Goal: Task Accomplishment & Management: Manage account settings

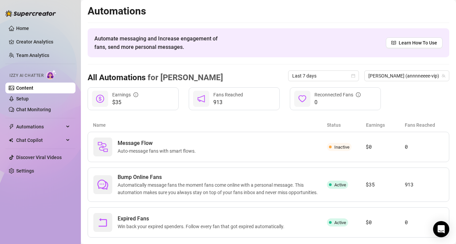
scroll to position [14, 0]
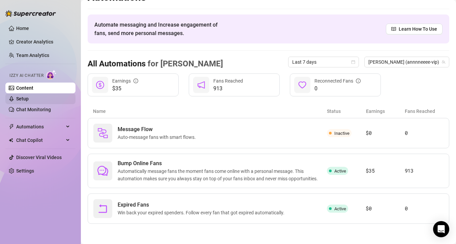
click at [22, 99] on link "Setup" at bounding box center [22, 98] width 12 height 5
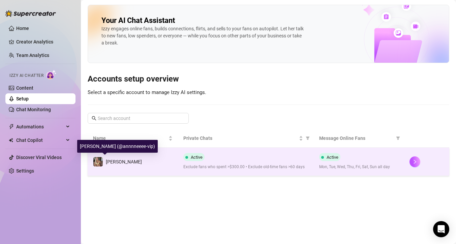
click at [111, 163] on span "[PERSON_NAME]" at bounding box center [124, 161] width 36 height 5
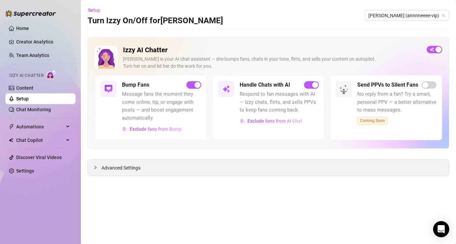
click at [115, 170] on span "Advanced Settings" at bounding box center [120, 167] width 39 height 7
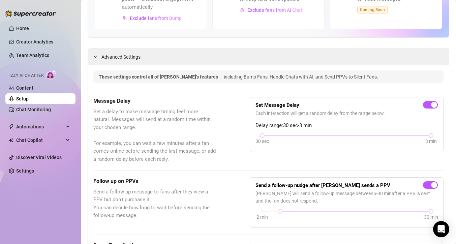
scroll to position [82, 0]
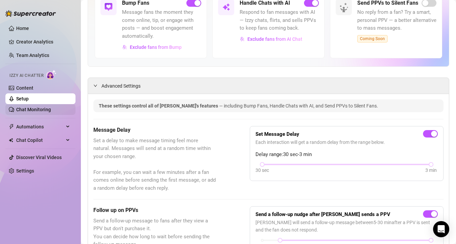
click at [22, 110] on link "Chat Monitoring" at bounding box center [33, 109] width 35 height 5
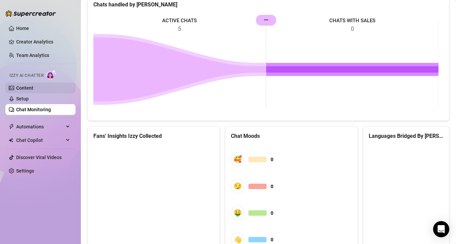
scroll to position [268, 0]
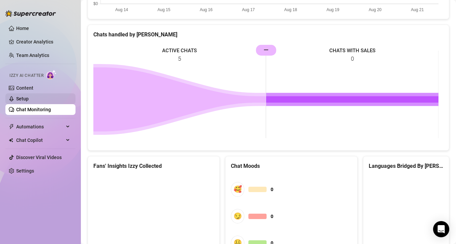
click at [26, 98] on link "Setup" at bounding box center [22, 98] width 12 height 5
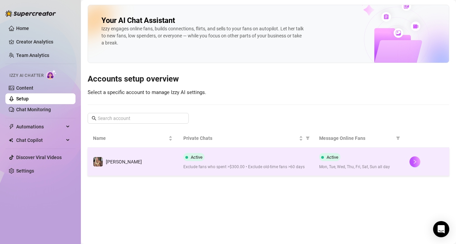
click at [121, 166] on td "[PERSON_NAME]" at bounding box center [133, 162] width 90 height 28
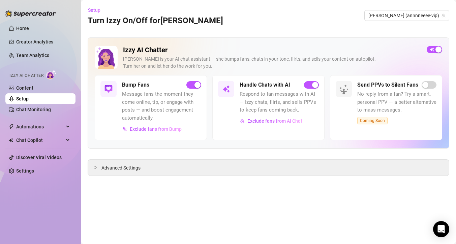
click at [232, 87] on div at bounding box center [226, 89] width 16 height 16
click at [265, 87] on h5 "Handle Chats with AI" at bounding box center [265, 85] width 51 height 8
click at [267, 85] on h5 "Handle Chats with AI" at bounding box center [265, 85] width 51 height 8
click at [40, 125] on span "Automations" at bounding box center [40, 126] width 48 height 11
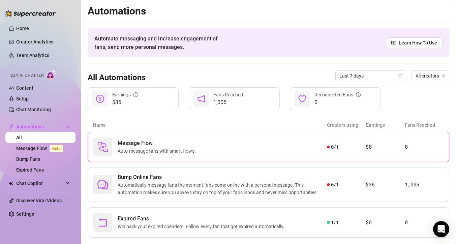
click at [220, 153] on div "Message Flow Auto-message fans with smart flows." at bounding box center [210, 147] width 234 height 19
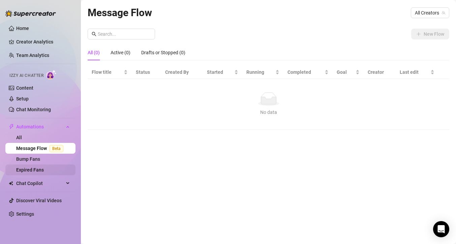
click at [35, 169] on link "Expired Fans" at bounding box center [30, 169] width 28 height 5
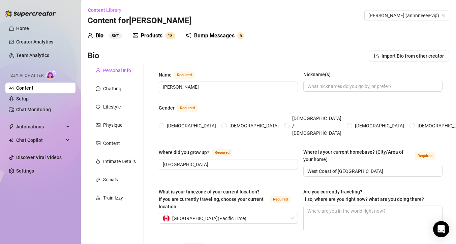
radio input "true"
type input "[DATE]"
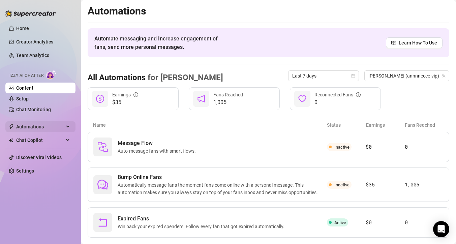
click at [23, 124] on span "Automations" at bounding box center [40, 126] width 48 height 11
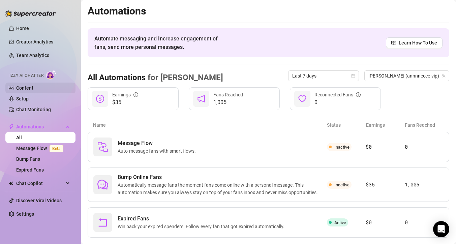
click at [19, 90] on link "Content" at bounding box center [24, 87] width 17 height 5
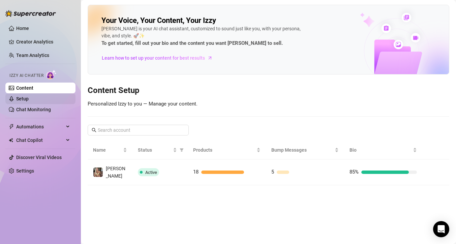
click at [21, 98] on link "Setup" at bounding box center [22, 98] width 12 height 5
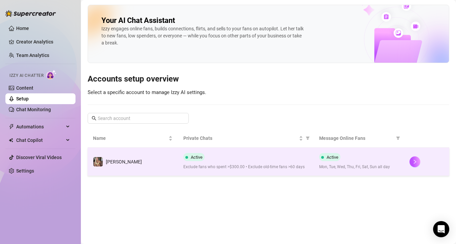
click at [138, 160] on td "[PERSON_NAME]" at bounding box center [133, 162] width 90 height 28
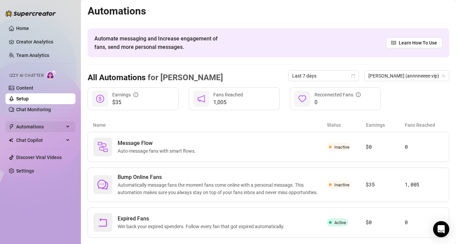
click at [59, 129] on span "Automations" at bounding box center [40, 126] width 48 height 11
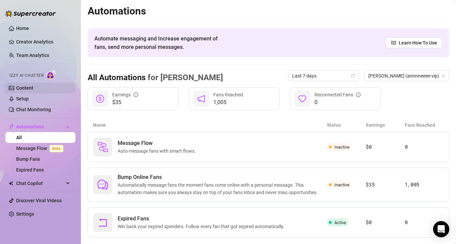
click at [33, 88] on link "Content" at bounding box center [24, 87] width 17 height 5
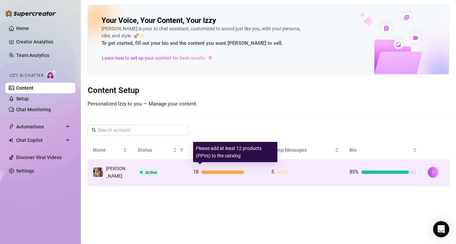
click at [214, 171] on div at bounding box center [222, 172] width 43 height 3
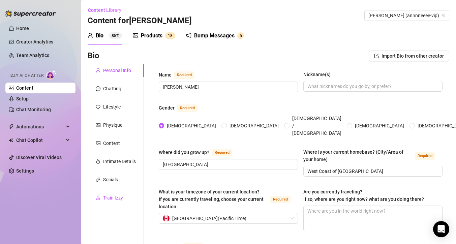
click at [122, 197] on div "Train Izzy" at bounding box center [113, 197] width 20 height 7
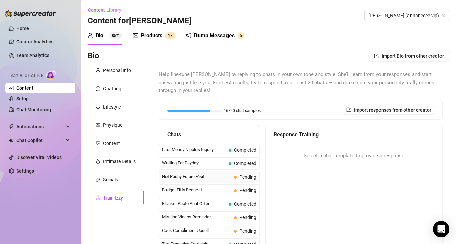
click at [191, 176] on span "Not Pushy Future Visit" at bounding box center [196, 176] width 69 height 7
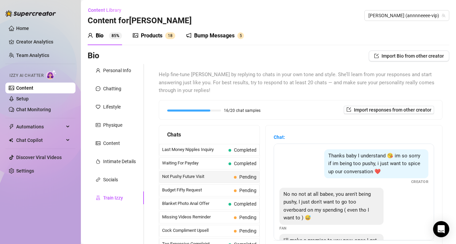
click at [401, 202] on div "No no not at all babee, you aren't being pushy, I just don't want to go too ove…" at bounding box center [353, 210] width 149 height 44
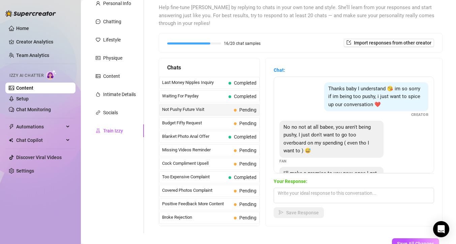
scroll to position [67, 0]
click at [389, 139] on div "No no not at all babee, you aren't being pushy, I just don't want to go too ove…" at bounding box center [353, 142] width 149 height 44
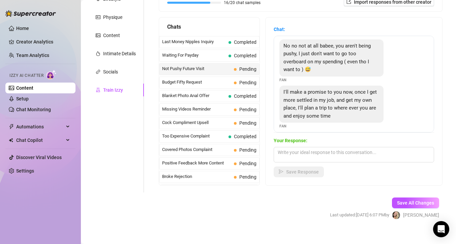
scroll to position [46, 0]
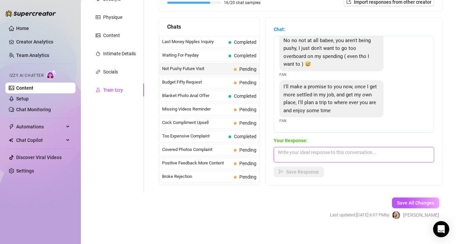
click at [325, 157] on textarea at bounding box center [354, 155] width 160 height 16
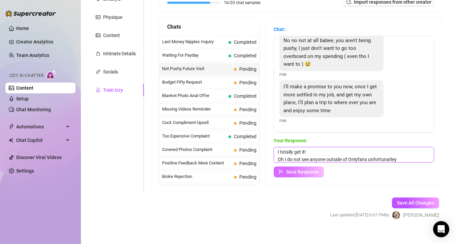
type textarea "I totally get it! Oh I do not see anyone outside of Onlyfans unfortunatley"
click at [301, 174] on span "Save Response" at bounding box center [302, 171] width 33 height 5
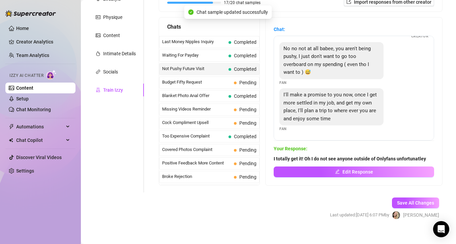
scroll to position [38, 0]
click at [195, 83] on span "Budget Fifty Request" at bounding box center [196, 82] width 69 height 7
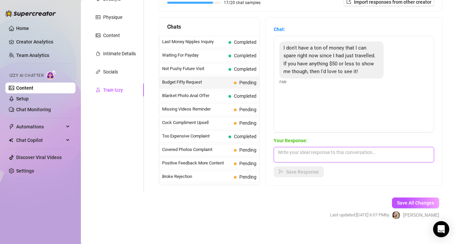
click at [344, 155] on textarea at bounding box center [354, 155] width 160 height 16
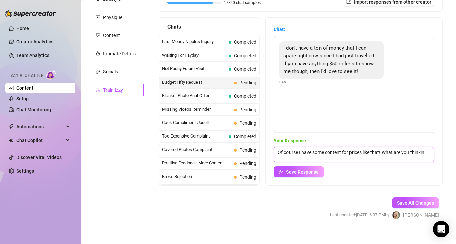
scroll to position [0, 0]
type textarea "Of course I have some content for prices like that! What are you thinking of?"
click at [300, 172] on span "Save Response" at bounding box center [302, 171] width 33 height 5
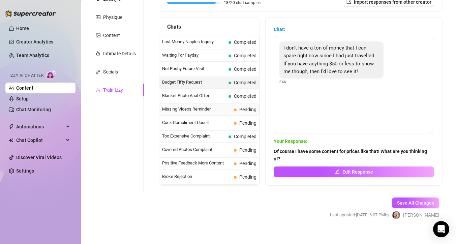
click at [225, 109] on span "Missing Videos Reminder" at bounding box center [196, 109] width 69 height 7
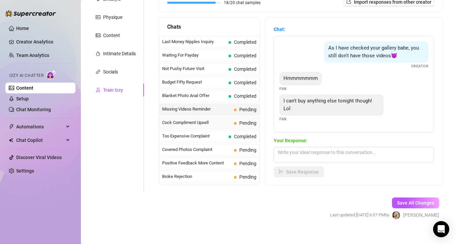
click at [210, 122] on span "Cock Compliment Upsell" at bounding box center [196, 122] width 69 height 7
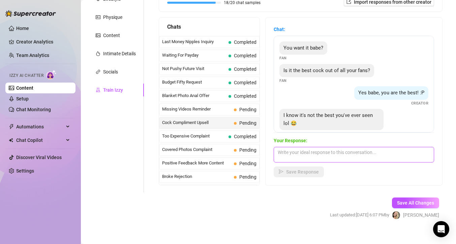
click at [306, 154] on textarea at bounding box center [354, 155] width 160 height 16
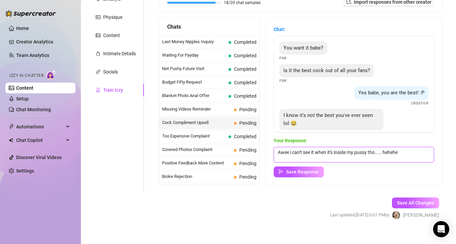
click at [290, 153] on textarea "Awee i can't see it when it's inside my pussy tho..... hehehe" at bounding box center [354, 155] width 160 height 16
type textarea "Awee well i can't see it when it's inside my pussy tho..... hehehe"
click at [303, 172] on span "Save Response" at bounding box center [302, 171] width 33 height 5
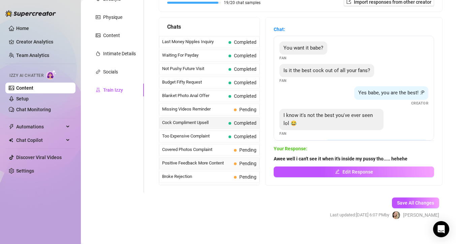
click at [202, 165] on span "Positive Feedback More Content" at bounding box center [196, 163] width 69 height 7
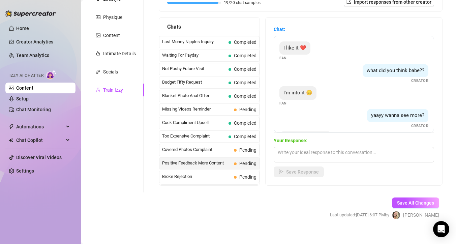
scroll to position [27, 0]
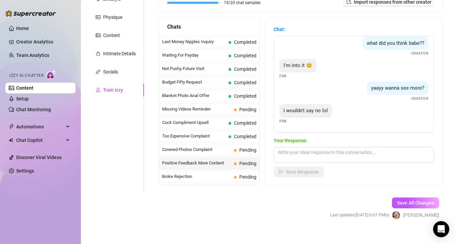
click at [208, 162] on span "Positive Feedback More Content" at bounding box center [196, 163] width 69 height 7
click at [212, 165] on span "Positive Feedback More Content" at bounding box center [196, 163] width 69 height 7
click at [216, 152] on span "Covered Photos Complaint" at bounding box center [196, 149] width 69 height 7
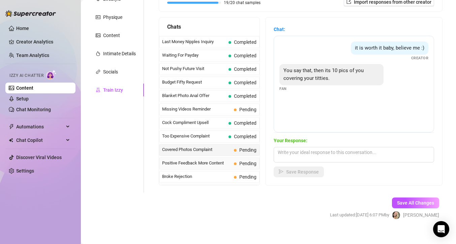
click at [212, 166] on span "Positive Feedback More Content" at bounding box center [196, 163] width 69 height 7
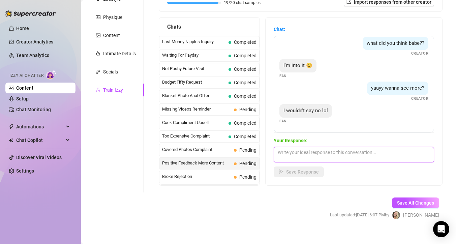
click at [371, 156] on textarea at bounding box center [354, 155] width 160 height 16
type textarea "o"
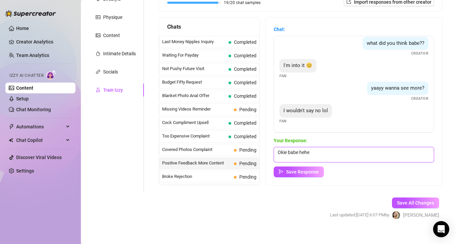
scroll to position [0, 0]
type textarea "Okie babe hehe"
click at [314, 170] on span "Save Response" at bounding box center [302, 171] width 33 height 5
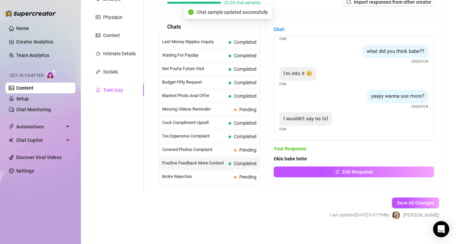
scroll to position [19, 0]
click at [203, 177] on span "Broke Rejection" at bounding box center [196, 176] width 69 height 7
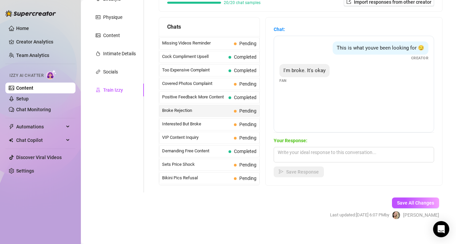
scroll to position [68, 0]
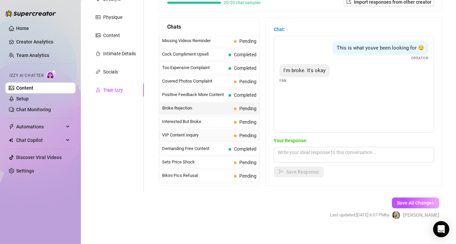
click at [209, 134] on span "VIP Content Inquiry" at bounding box center [196, 135] width 69 height 7
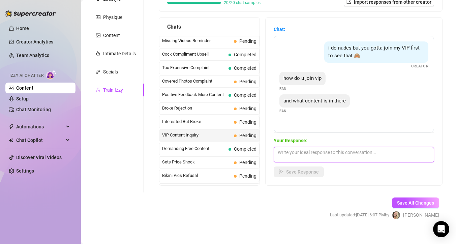
click at [327, 151] on textarea at bounding box center [354, 155] width 160 height 16
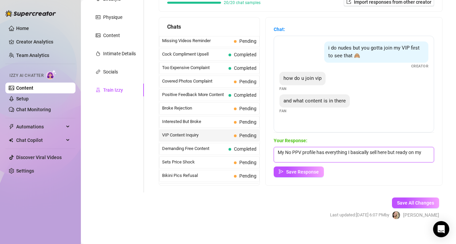
scroll to position [0, 0]
type textarea "My No PPV profile has everything I basically sell here but ready on my profile …"
click at [306, 174] on button "Save Response" at bounding box center [299, 172] width 50 height 11
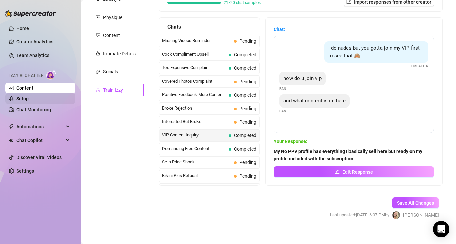
click at [25, 99] on link "Setup" at bounding box center [22, 98] width 12 height 5
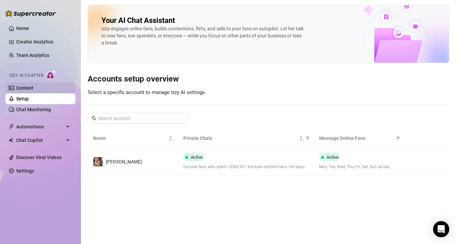
click at [33, 88] on link "Content" at bounding box center [24, 87] width 17 height 5
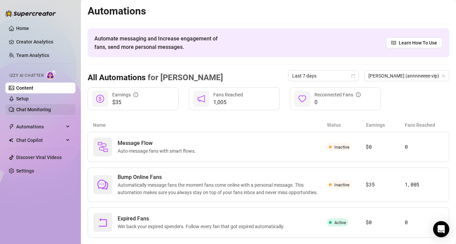
click at [39, 110] on link "Chat Monitoring" at bounding box center [33, 109] width 35 height 5
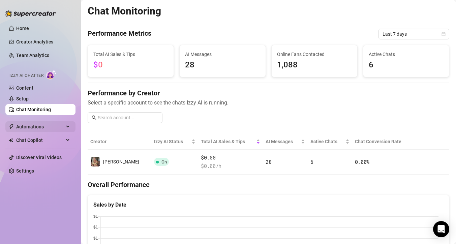
click at [35, 125] on span "Automations" at bounding box center [40, 126] width 48 height 11
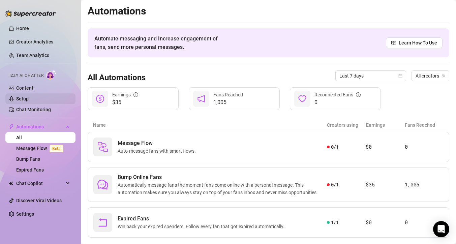
click at [21, 100] on link "Setup" at bounding box center [22, 98] width 12 height 5
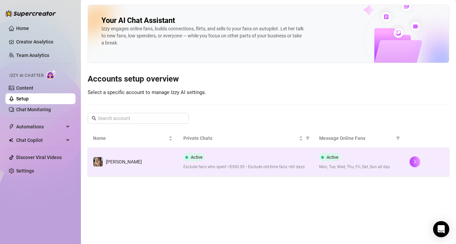
click at [110, 155] on td "[PERSON_NAME]" at bounding box center [133, 162] width 90 height 28
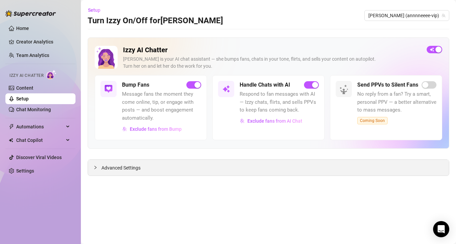
click at [177, 168] on div "Advanced Settings" at bounding box center [268, 168] width 361 height 16
click at [110, 168] on span "Advanced Settings" at bounding box center [120, 167] width 39 height 7
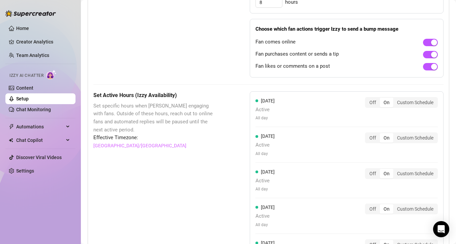
scroll to position [485, 0]
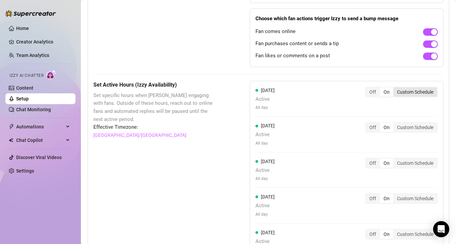
click at [414, 89] on div "Custom Schedule" at bounding box center [415, 91] width 44 height 9
click at [395, 88] on input "Custom Schedule" at bounding box center [395, 88] width 0 height 0
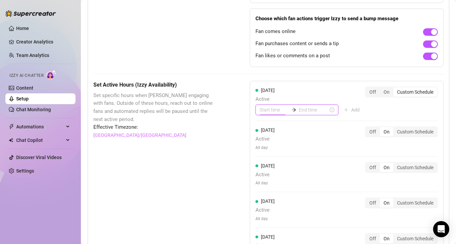
click at [272, 110] on input at bounding box center [274, 109] width 29 height 7
click at [263, 183] on div "06" at bounding box center [263, 184] width 16 height 9
type input "06:00"
click at [282, 126] on div "00" at bounding box center [282, 127] width 16 height 9
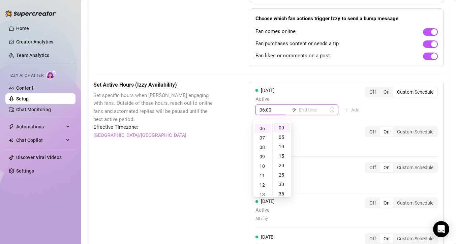
click at [310, 111] on input at bounding box center [313, 109] width 29 height 7
type input "06:00"
type input "11:00"
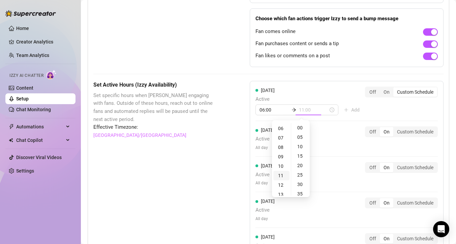
click at [283, 177] on div "11" at bounding box center [281, 175] width 16 height 9
click at [299, 184] on div "30" at bounding box center [301, 184] width 16 height 9
type input "11:30"
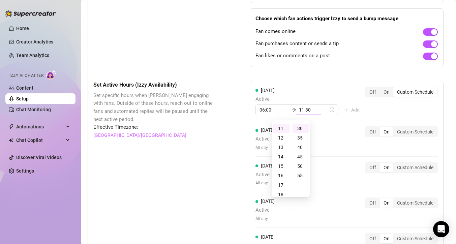
click at [335, 116] on div "[DATE] Active 06:00 11:30 Add Off On Custom Schedule [DATE] Active All day Off …" at bounding box center [347, 210] width 194 height 259
click at [299, 108] on input "11:30" at bounding box center [313, 109] width 29 height 7
click at [283, 193] on div "23" at bounding box center [281, 191] width 16 height 9
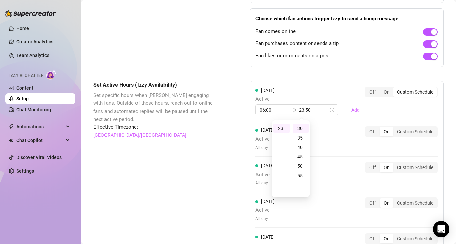
type input "23:30"
click at [370, 111] on div "[DATE] Active 06:00 23:30 Add Off On Custom Schedule" at bounding box center [347, 101] width 182 height 29
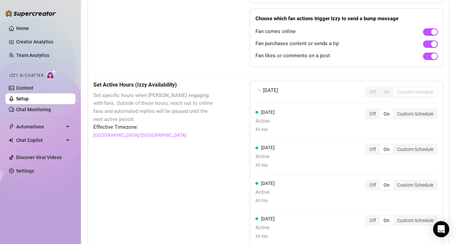
click at [370, 111] on div "[DATE] Off On Custom Schedule [DATE] Active All day Off On Custom Schedule [DAT…" at bounding box center [347, 201] width 194 height 241
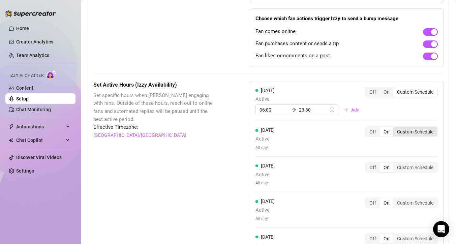
click at [399, 130] on div "Custom Schedule" at bounding box center [415, 131] width 44 height 9
click at [395, 128] on input "Custom Schedule" at bounding box center [395, 128] width 0 height 0
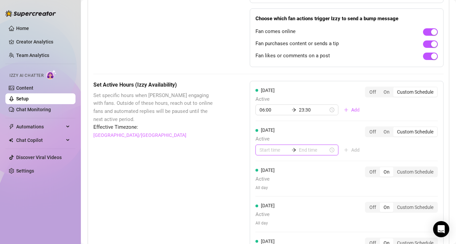
click at [274, 148] on input at bounding box center [274, 149] width 29 height 7
type input "04:00"
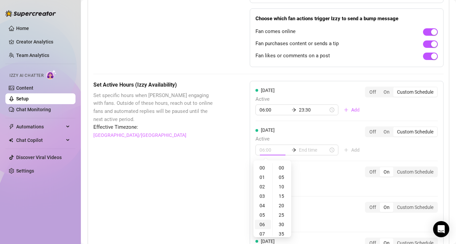
click at [262, 225] on div "06" at bounding box center [263, 224] width 16 height 9
type input "06:00"
click at [300, 151] on input at bounding box center [313, 149] width 29 height 7
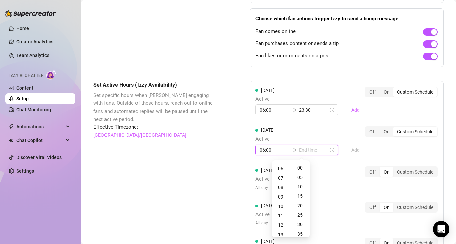
type input "06:00"
type input "21:00"
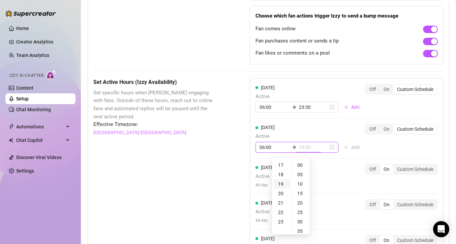
scroll to position [160, 0]
click at [280, 221] on div "23" at bounding box center [281, 221] width 16 height 9
click at [301, 221] on div "30" at bounding box center [301, 221] width 16 height 9
type input "23:30"
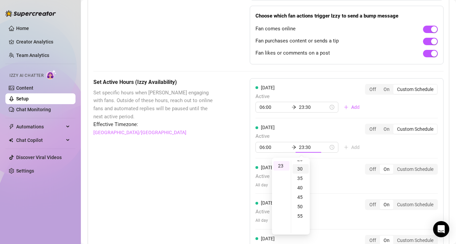
scroll to position [56, 0]
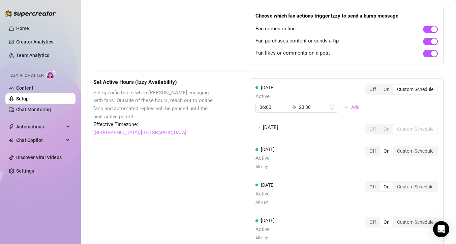
click at [371, 144] on div "[DATE] Active 06:00 23:30 Add Off On Custom Schedule [DATE] Off On Custom Sched…" at bounding box center [347, 201] width 194 height 246
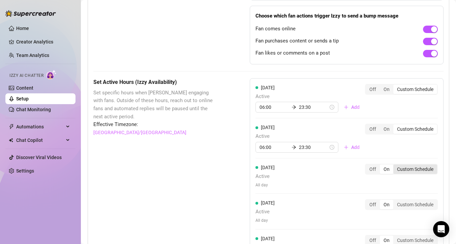
click at [417, 172] on div "Custom Schedule" at bounding box center [415, 168] width 44 height 9
click at [395, 166] on input "Custom Schedule" at bounding box center [395, 166] width 0 height 0
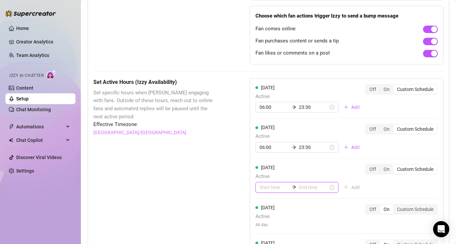
click at [277, 189] on input at bounding box center [274, 187] width 29 height 7
click at [265, 166] on div "06" at bounding box center [263, 163] width 16 height 9
type input "06:00"
click at [300, 187] on input at bounding box center [313, 187] width 29 height 7
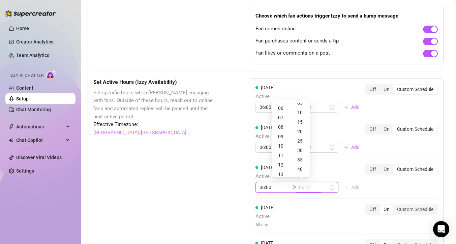
type input "06:30"
type input "12:00"
type input "23:00"
click at [282, 169] on div "23" at bounding box center [281, 166] width 16 height 9
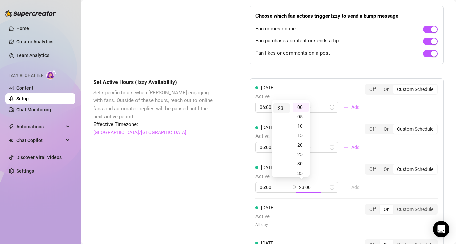
scroll to position [0, 0]
click at [303, 164] on div "30" at bounding box center [301, 163] width 16 height 9
type input "23:30"
click at [324, 210] on div "[DATE] Active All day Off On Custom Schedule" at bounding box center [347, 216] width 182 height 24
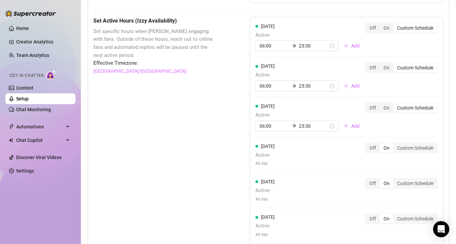
scroll to position [550, 0]
click at [422, 150] on div "Custom Schedule" at bounding box center [415, 147] width 44 height 9
click at [395, 144] on input "Custom Schedule" at bounding box center [395, 144] width 0 height 0
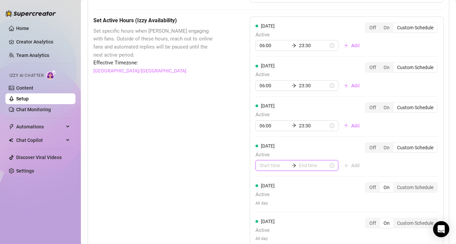
click at [275, 166] on input at bounding box center [274, 165] width 29 height 7
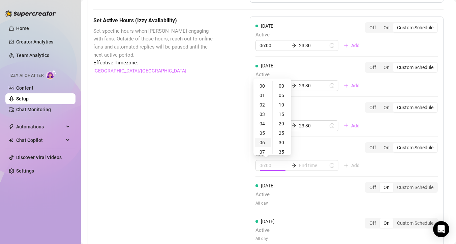
click at [262, 144] on div "06" at bounding box center [263, 142] width 16 height 9
type input "06:00"
click at [303, 166] on input at bounding box center [313, 165] width 29 height 7
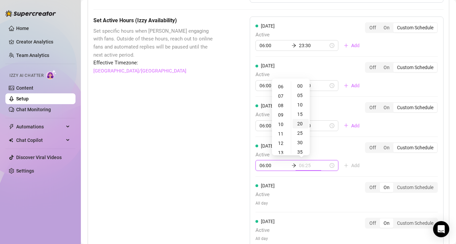
type input "06:20"
type input "13:00"
click at [282, 123] on div "23" at bounding box center [281, 122] width 16 height 9
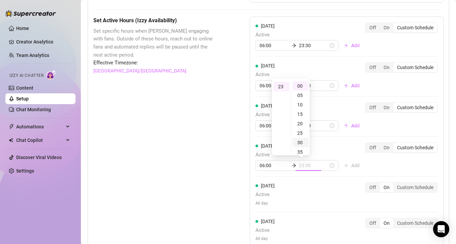
click at [303, 141] on div "30" at bounding box center [301, 142] width 16 height 9
type input "23:30"
click at [382, 166] on div "[DATE] Active 06:00 23:30 Add Off On Custom Schedule" at bounding box center [347, 156] width 182 height 29
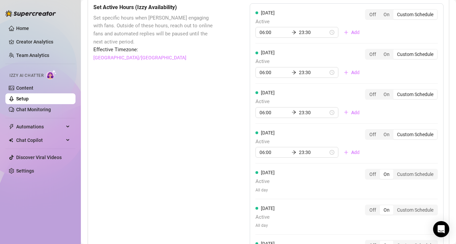
scroll to position [568, 0]
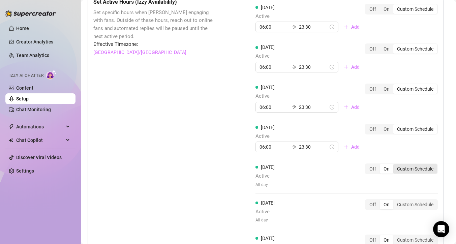
click at [394, 167] on div "Custom Schedule" at bounding box center [415, 168] width 44 height 9
click at [395, 165] on input "Custom Schedule" at bounding box center [395, 165] width 0 height 0
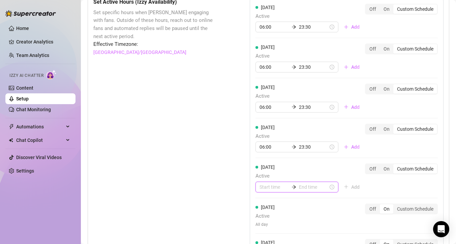
click at [276, 187] on input at bounding box center [274, 186] width 29 height 7
type input "00:35"
click at [265, 164] on div "06" at bounding box center [263, 163] width 16 height 9
type input "06:00"
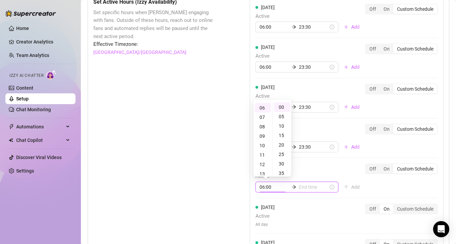
click at [306, 190] on input at bounding box center [313, 186] width 29 height 7
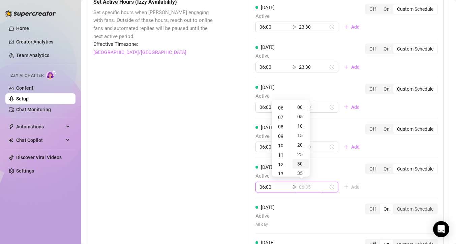
type input "06:30"
type input "11:00"
type input "13:00"
click at [282, 153] on div "23" at bounding box center [281, 152] width 16 height 9
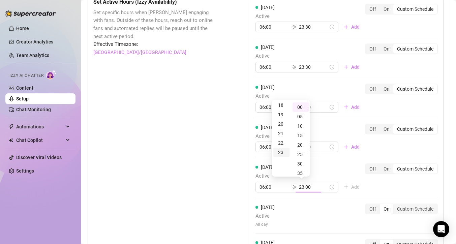
scroll to position [216, 0]
click at [302, 163] on div "30" at bounding box center [301, 163] width 16 height 9
type input "23:30"
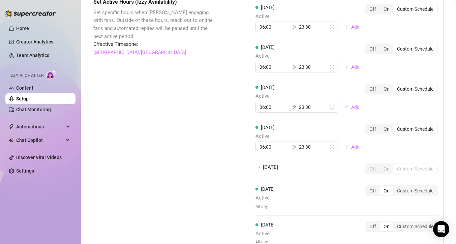
click at [340, 206] on div "[DATE] Active All day Off On Custom Schedule" at bounding box center [347, 197] width 182 height 24
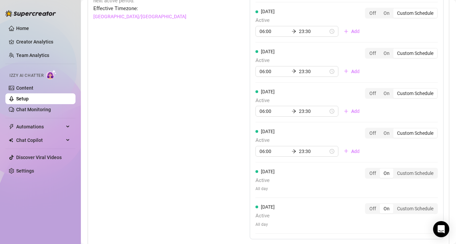
scroll to position [609, 0]
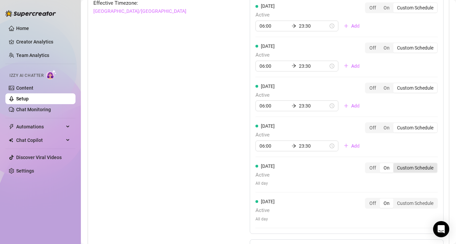
click at [408, 169] on div "Custom Schedule" at bounding box center [415, 167] width 44 height 9
click at [395, 164] on input "Custom Schedule" at bounding box center [395, 164] width 0 height 0
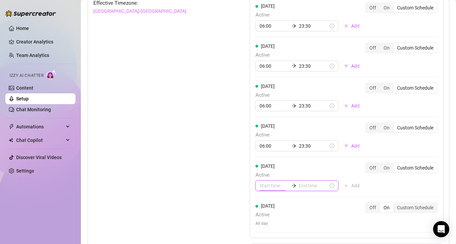
click at [278, 187] on input at bounding box center [274, 185] width 29 height 7
type input "00:25"
click at [262, 163] on div "06" at bounding box center [263, 162] width 16 height 9
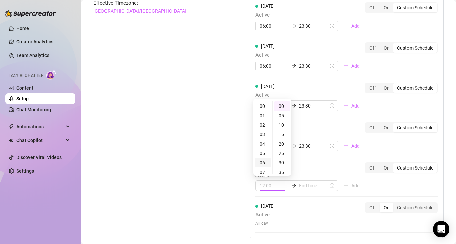
scroll to position [56, 0]
type input "06:00"
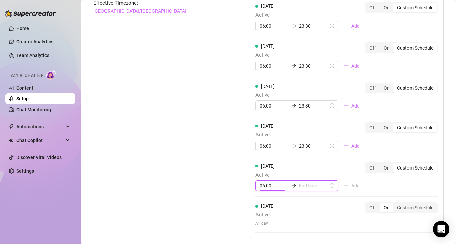
click at [325, 161] on div "[DATE] Active 06:00 23:30 Add Off On Custom Schedule [DATE] Active 06:00 23:30 …" at bounding box center [347, 97] width 194 height 281
type input "06:30"
type input "19:00"
click at [281, 147] on div "23" at bounding box center [281, 143] width 16 height 9
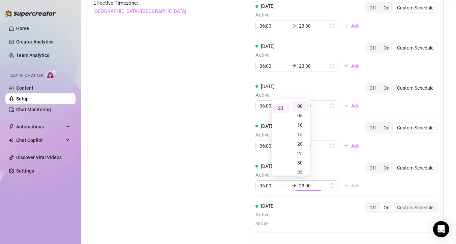
scroll to position [216, 0]
click at [302, 164] on div "30" at bounding box center [301, 162] width 16 height 9
type input "23:30"
click at [378, 185] on div "[DATE] Active 06:00 23:30 Add Off On Custom Schedule [DATE] Active 06:00 23:30 …" at bounding box center [347, 97] width 194 height 281
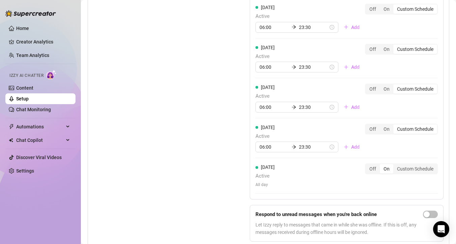
scroll to position [652, 0]
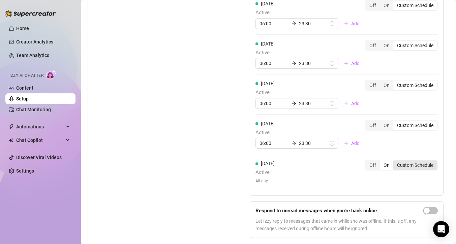
click at [400, 166] on div "Custom Schedule" at bounding box center [415, 164] width 44 height 9
click at [395, 161] on input "Custom Schedule" at bounding box center [395, 161] width 0 height 0
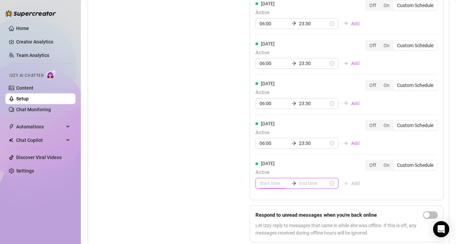
click at [269, 186] on input at bounding box center [274, 183] width 29 height 7
click at [265, 171] on div "07" at bounding box center [263, 169] width 16 height 9
click at [263, 160] on div "22" at bounding box center [263, 160] width 16 height 9
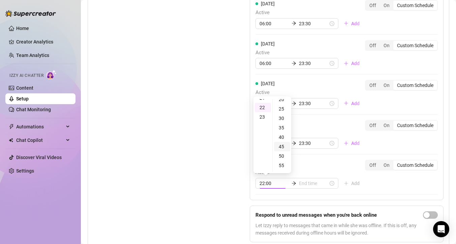
scroll to position [207, 0]
click at [324, 162] on div "[DATE] Active 22:00 Add" at bounding box center [311, 174] width 110 height 29
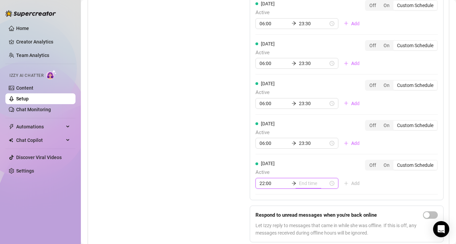
scroll to position [0, 0]
click at [273, 184] on input "22:00" at bounding box center [274, 183] width 29 height 7
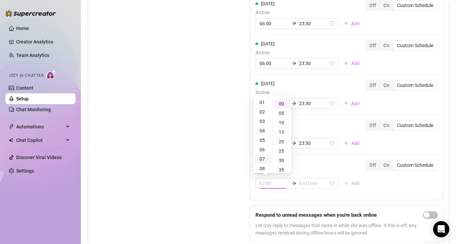
click at [262, 159] on div "07" at bounding box center [263, 158] width 16 height 9
type input "07:00"
click at [304, 183] on input at bounding box center [313, 183] width 29 height 7
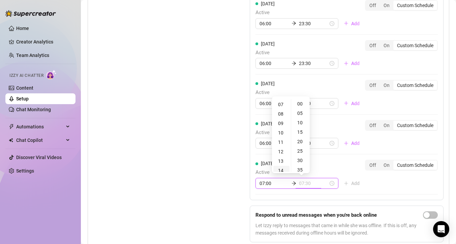
type input "07:35"
type input "14:00"
click at [283, 137] on div "21" at bounding box center [281, 133] width 16 height 9
type input "21:00"
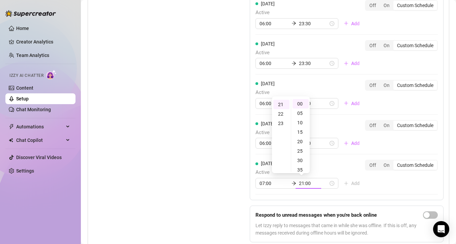
click at [371, 187] on div "[DATE] Active 06:00 23:30 Add Off On Custom Schedule [DATE] Active 06:00 23:30 …" at bounding box center [347, 81] width 194 height 334
click at [271, 144] on input "06:00" at bounding box center [274, 143] width 29 height 7
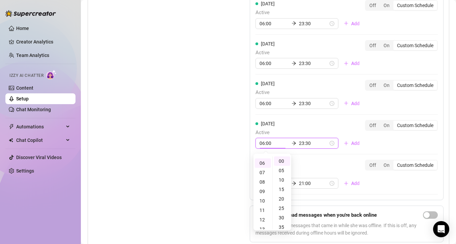
scroll to position [56, 0]
click at [265, 168] on div "07" at bounding box center [263, 171] width 16 height 9
type input "07:00"
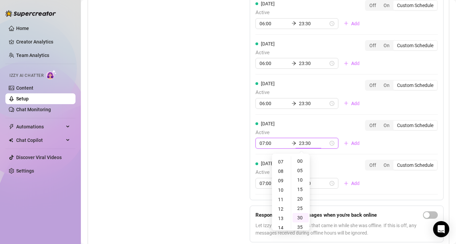
click at [310, 144] on input "23:30" at bounding box center [313, 143] width 29 height 7
type input "22:30"
click at [282, 161] on div "22" at bounding box center [281, 158] width 16 height 9
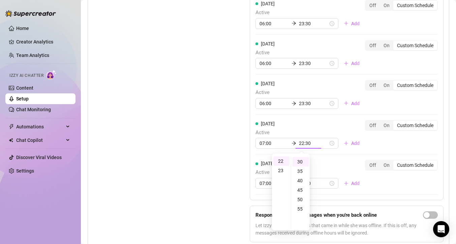
click at [353, 159] on div "[DATE] Active 06:00 23:30 Add Off On Custom Schedule [DATE] Active 06:00 23:30 …" at bounding box center [347, 57] width 194 height 286
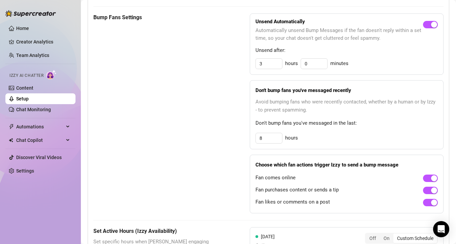
scroll to position [331, 0]
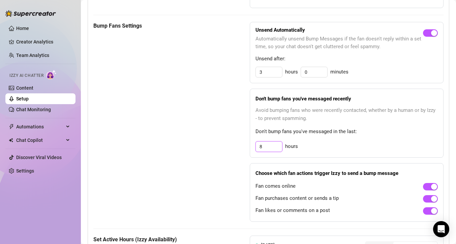
click at [264, 77] on input "8" at bounding box center [269, 72] width 26 height 10
type input "10"
click at [332, 150] on div "10 hours" at bounding box center [347, 146] width 182 height 11
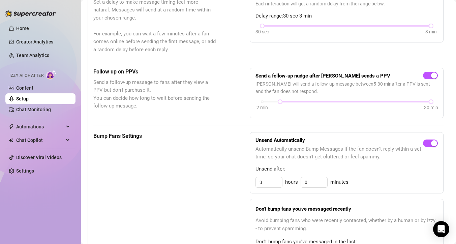
scroll to position [220, 0]
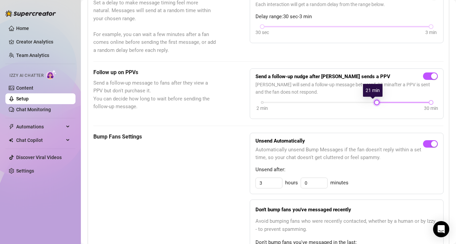
drag, startPoint x: 278, startPoint y: 102, endPoint x: 371, endPoint y: 102, distance: 93.0
click at [375, 102] on div at bounding box center [376, 102] width 3 height 3
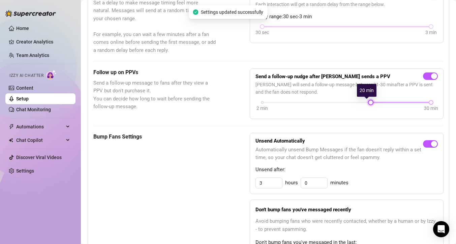
click at [369, 101] on div at bounding box center [370, 102] width 3 height 3
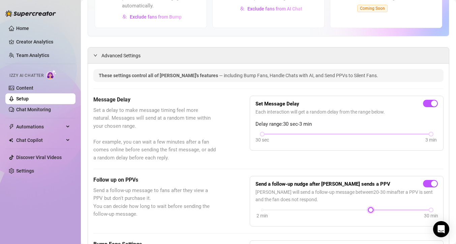
scroll to position [111, 0]
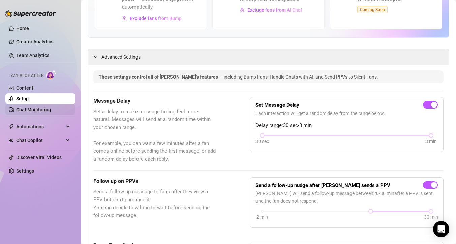
click at [41, 112] on link "Chat Monitoring" at bounding box center [33, 109] width 35 height 5
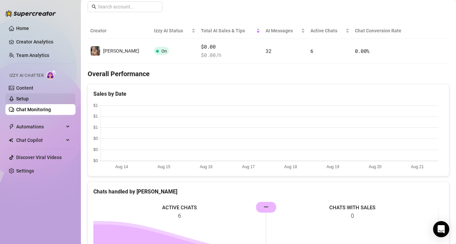
click at [29, 98] on link "Setup" at bounding box center [22, 98] width 12 height 5
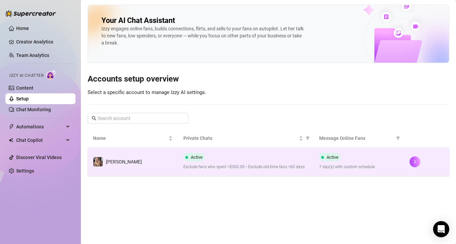
click at [131, 158] on td "[PERSON_NAME]" at bounding box center [133, 162] width 90 height 28
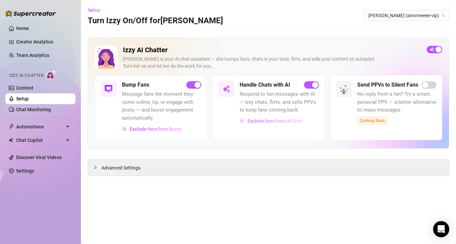
click at [257, 123] on span "Exclude fans from AI Chat" at bounding box center [274, 120] width 55 height 5
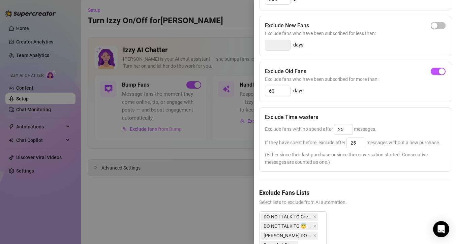
scroll to position [113, 0]
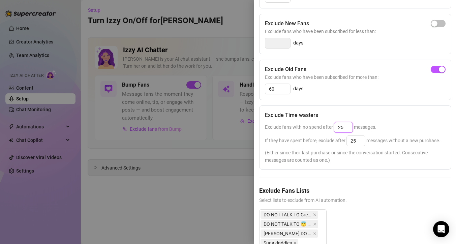
drag, startPoint x: 347, startPoint y: 128, endPoint x: 332, endPoint y: 124, distance: 14.8
click at [334, 125] on div "25" at bounding box center [343, 127] width 19 height 11
type input "25"
click at [390, 127] on div "Exclude fans with no spend after 25 messages." at bounding box center [355, 127] width 181 height 11
drag, startPoint x: 359, startPoint y: 143, endPoint x: 343, endPoint y: 142, distance: 15.5
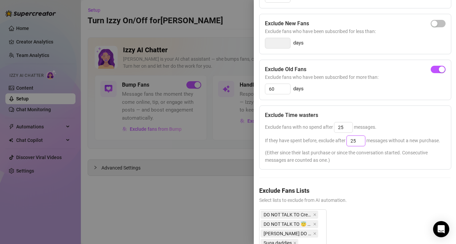
click at [343, 142] on span "If they have spent before, exclude after 25 messages without a new purchase." at bounding box center [352, 140] width 175 height 5
type input "25"
click at [391, 164] on span "(Either since their last purchase or since the conversation started. Consecutiv…" at bounding box center [355, 156] width 181 height 15
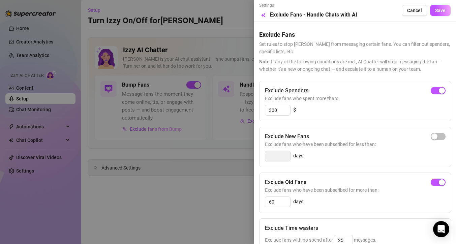
scroll to position [0, 0]
click at [441, 10] on button "Save" at bounding box center [440, 10] width 21 height 11
